Goal: Information Seeking & Learning: Check status

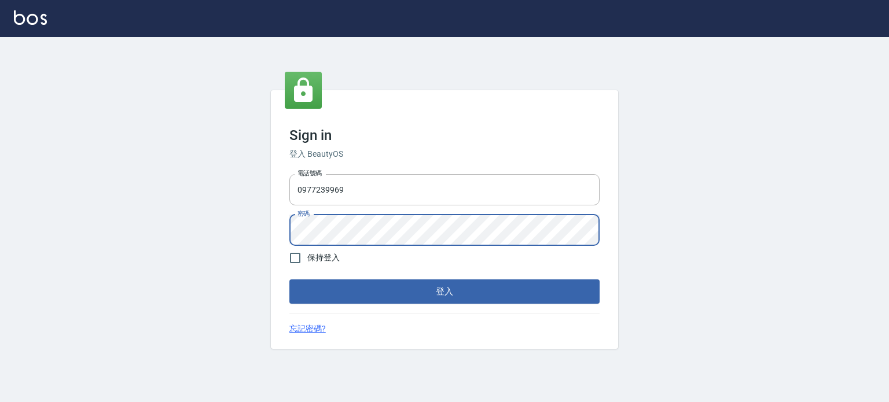
click at [289, 280] on button "登入" at bounding box center [444, 292] width 310 height 24
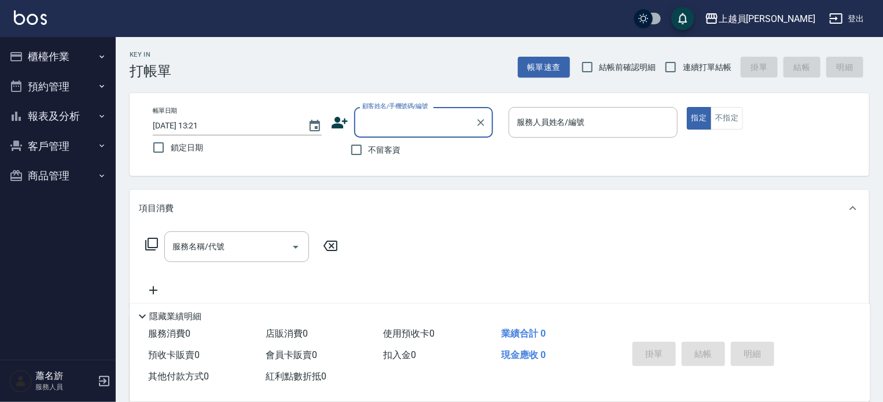
click at [51, 118] on button "報表及分析" at bounding box center [58, 116] width 107 height 30
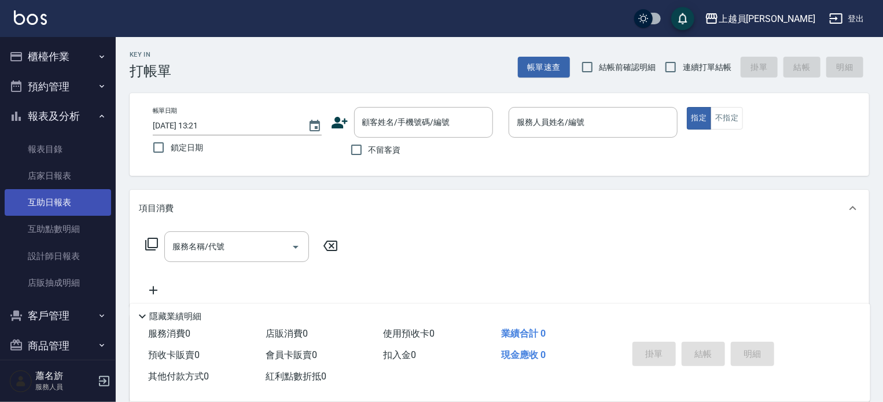
click at [72, 208] on link "互助日報表" at bounding box center [58, 202] width 107 height 27
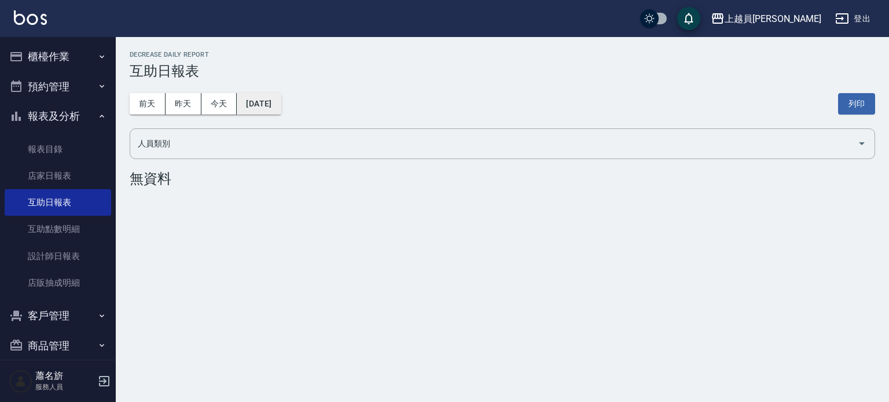
click at [275, 98] on button "[DATE]" at bounding box center [259, 103] width 44 height 21
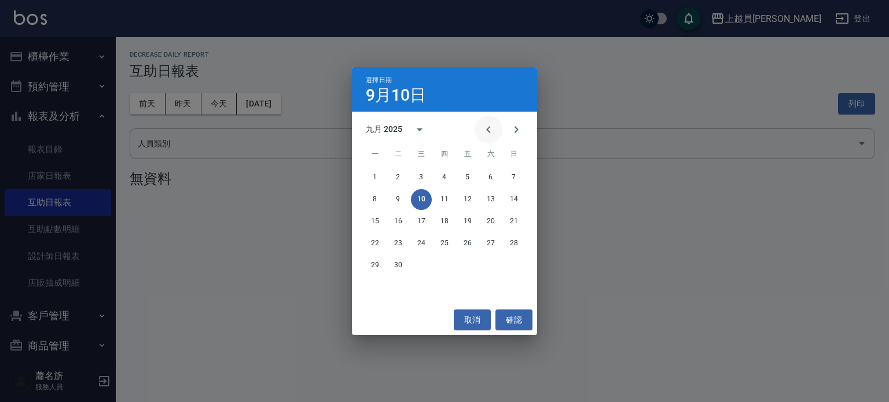
click at [495, 137] on button "Previous month" at bounding box center [489, 130] width 28 height 28
click at [517, 261] on button "31" at bounding box center [514, 265] width 21 height 21
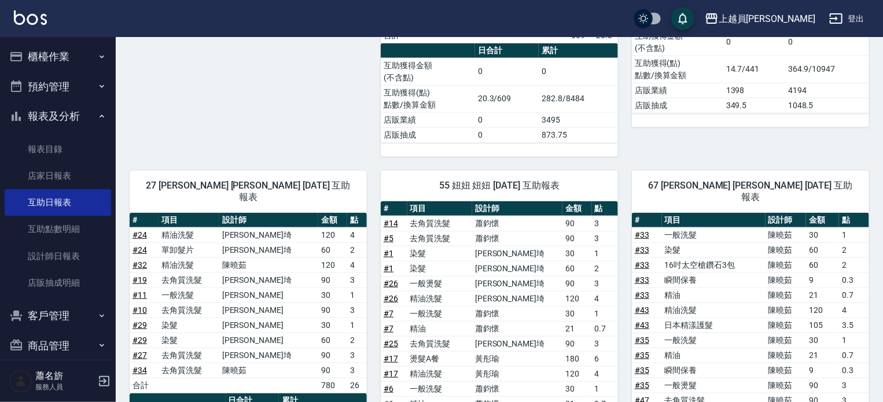
scroll to position [405, 0]
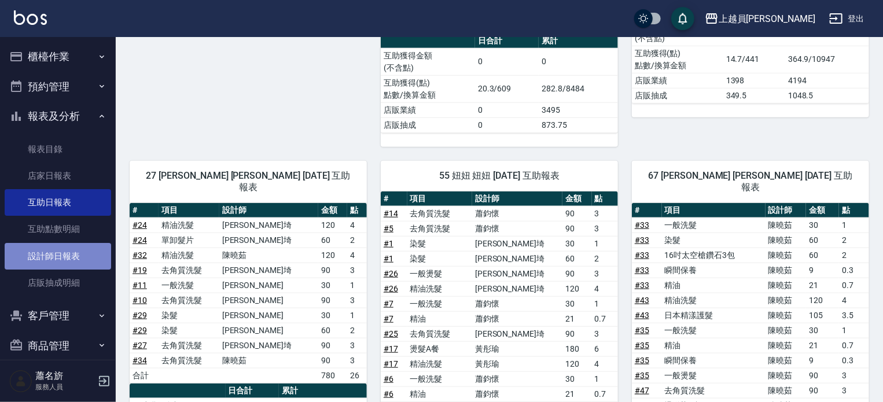
click at [90, 266] on link "設計師日報表" at bounding box center [58, 256] width 107 height 27
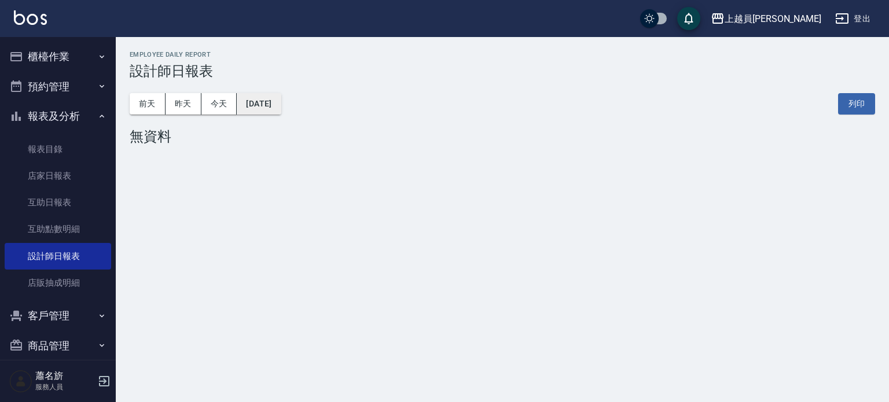
click at [255, 106] on button "[DATE]" at bounding box center [259, 103] width 44 height 21
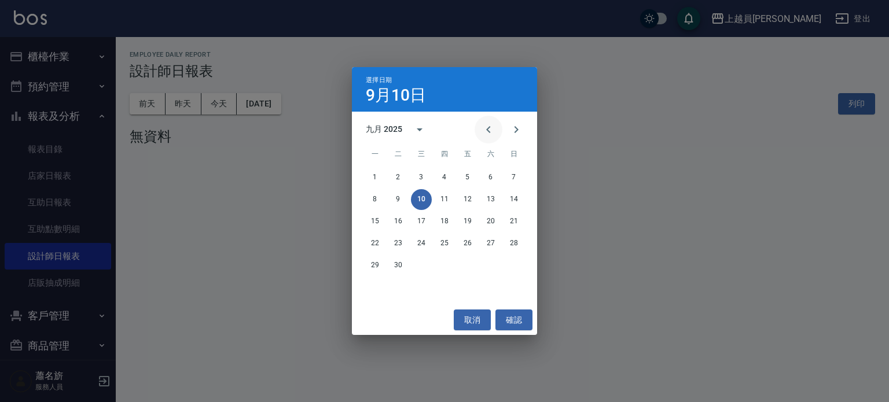
click at [484, 133] on icon "Previous month" at bounding box center [489, 130] width 14 height 14
click at [513, 262] on button "31" at bounding box center [514, 265] width 21 height 21
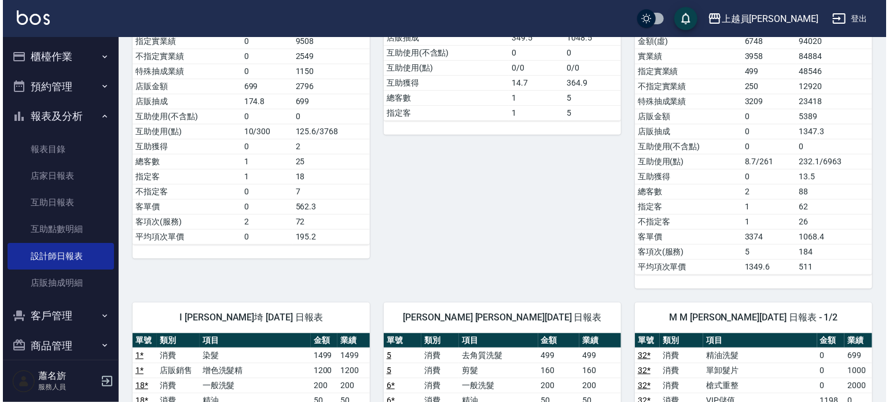
scroll to position [232, 0]
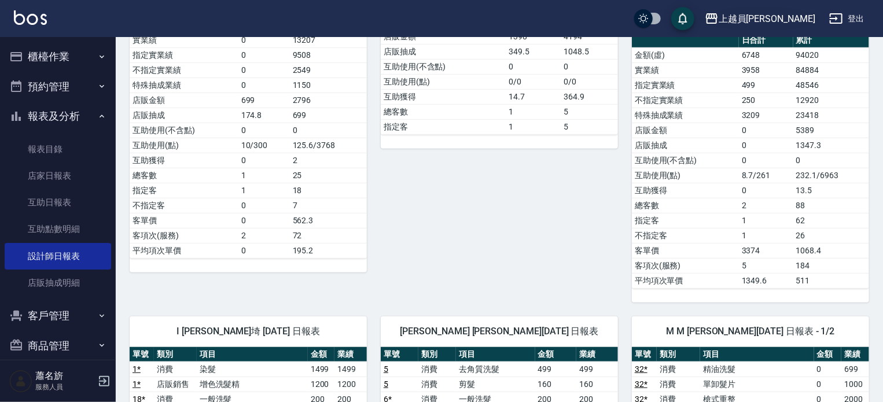
click at [718, 16] on icon "button" at bounding box center [712, 18] width 12 height 10
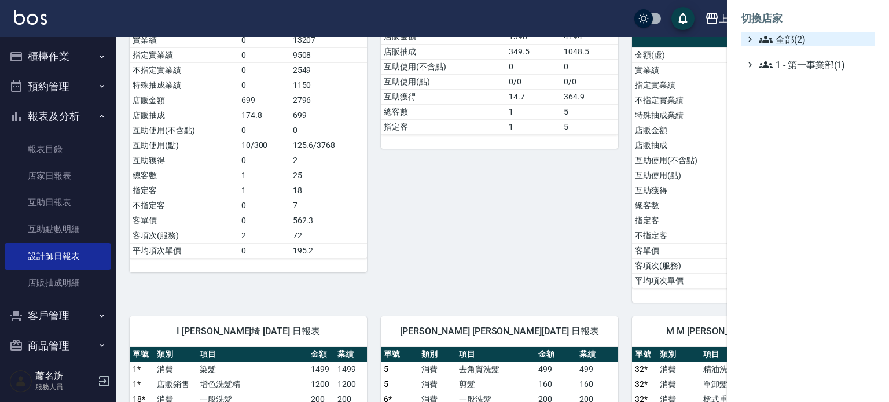
click at [782, 43] on span "全部(2)" at bounding box center [815, 39] width 112 height 14
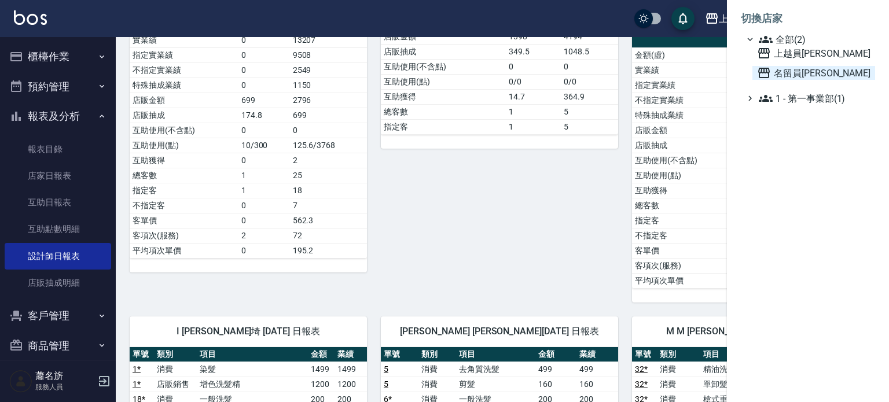
click at [781, 68] on span "名留員[PERSON_NAME]" at bounding box center [813, 73] width 113 height 14
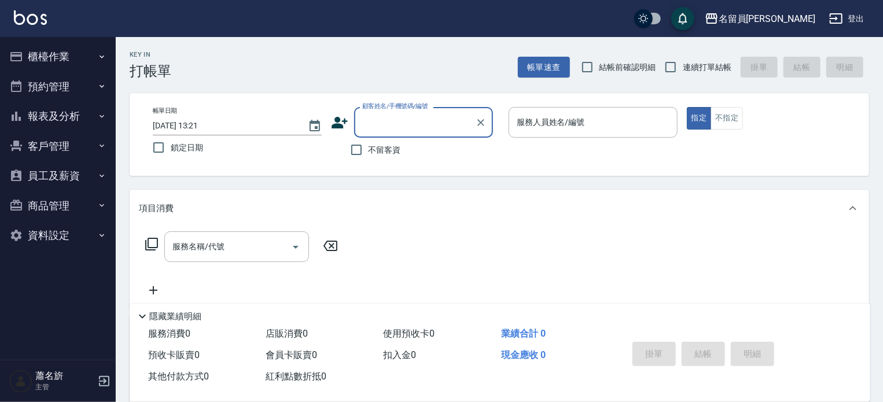
click at [63, 124] on button "報表及分析" at bounding box center [58, 116] width 107 height 30
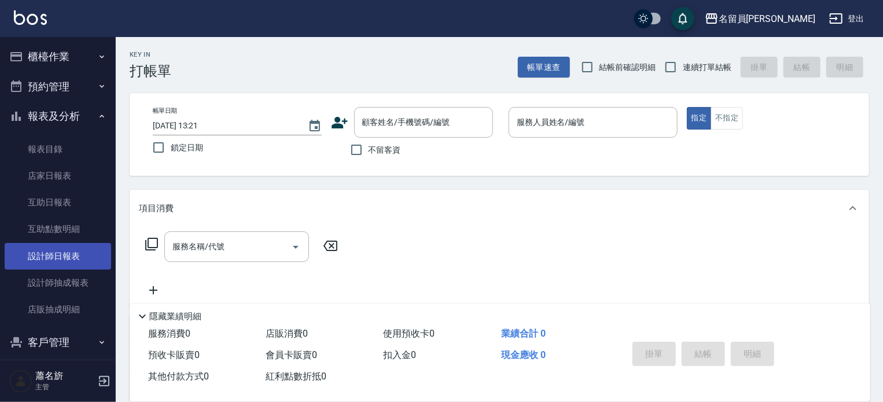
click at [54, 254] on link "設計師日報表" at bounding box center [58, 256] width 107 height 27
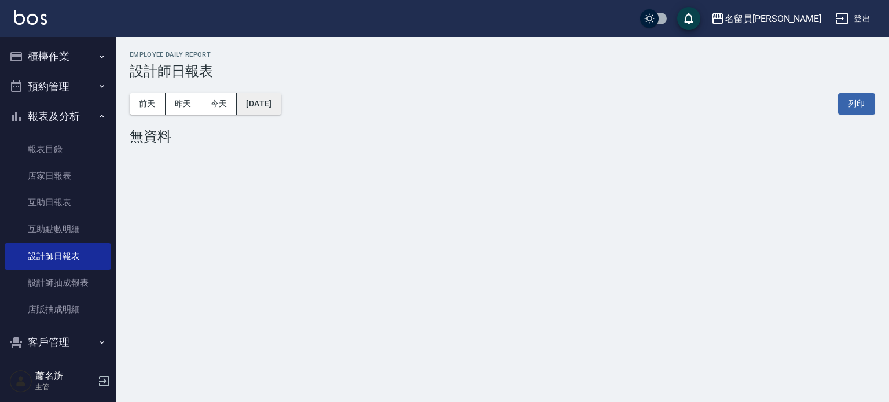
click at [255, 101] on button "[DATE]" at bounding box center [259, 103] width 44 height 21
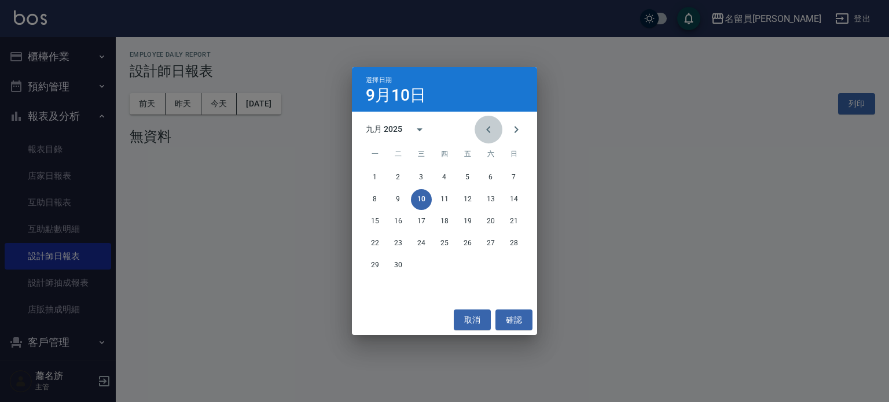
click at [486, 130] on icon "Previous month" at bounding box center [489, 130] width 14 height 14
click at [516, 266] on button "31" at bounding box center [514, 265] width 21 height 21
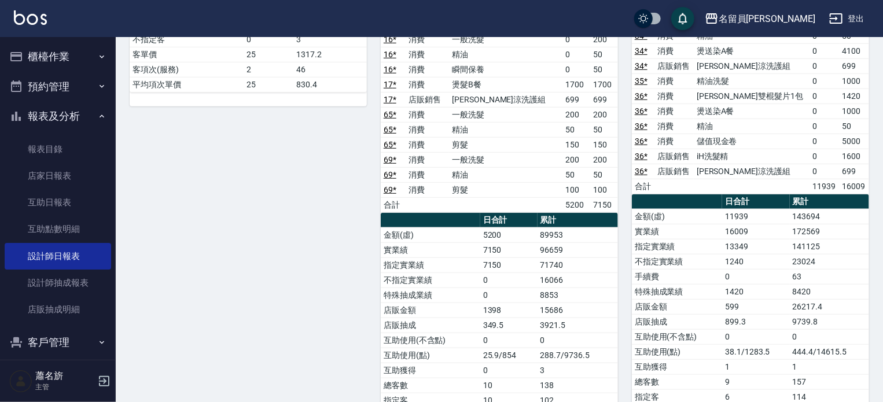
scroll to position [579, 0]
